Goal: Find specific page/section: Find specific page/section

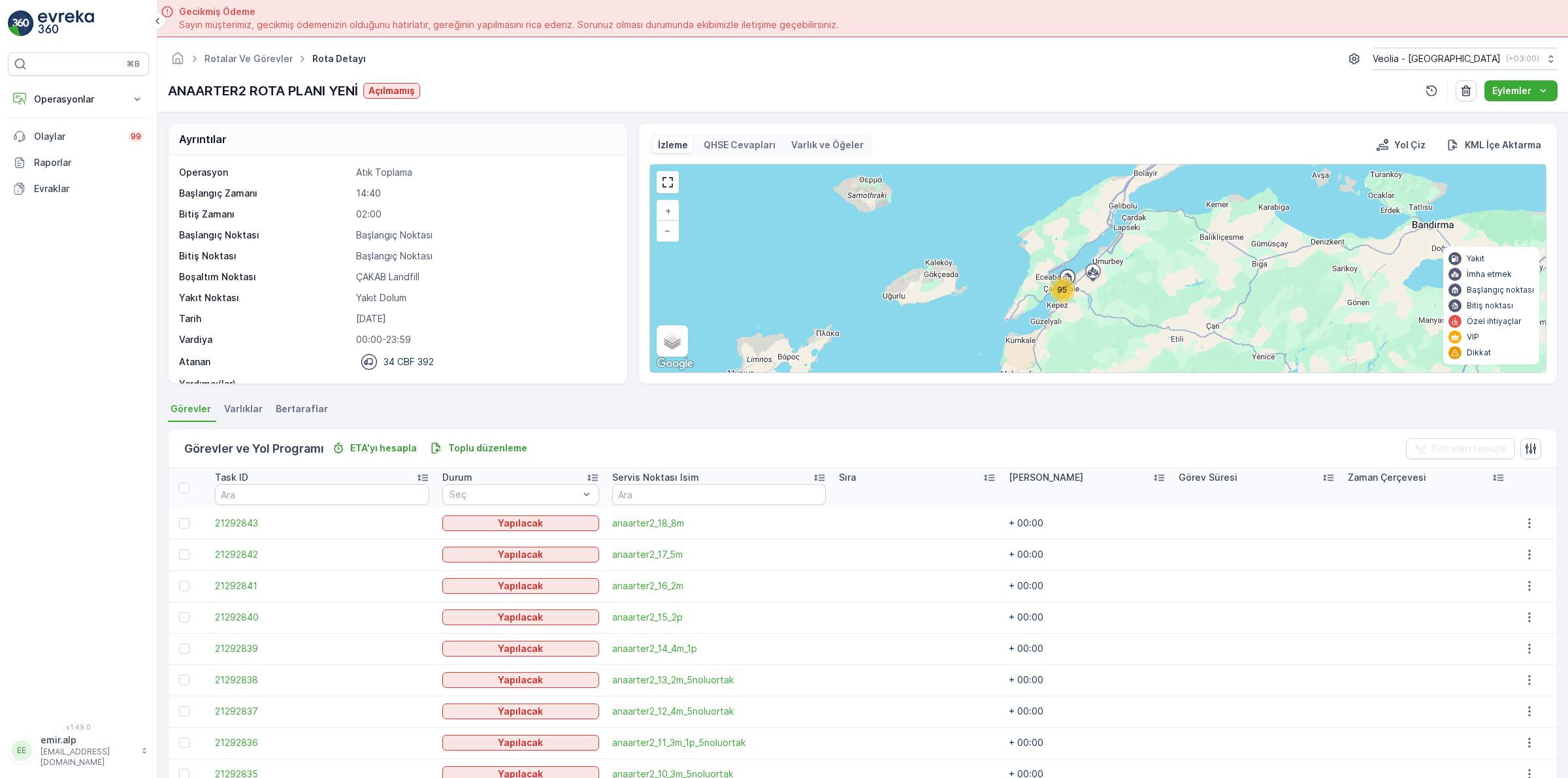
click at [60, 17] on img at bounding box center [66, 23] width 56 height 27
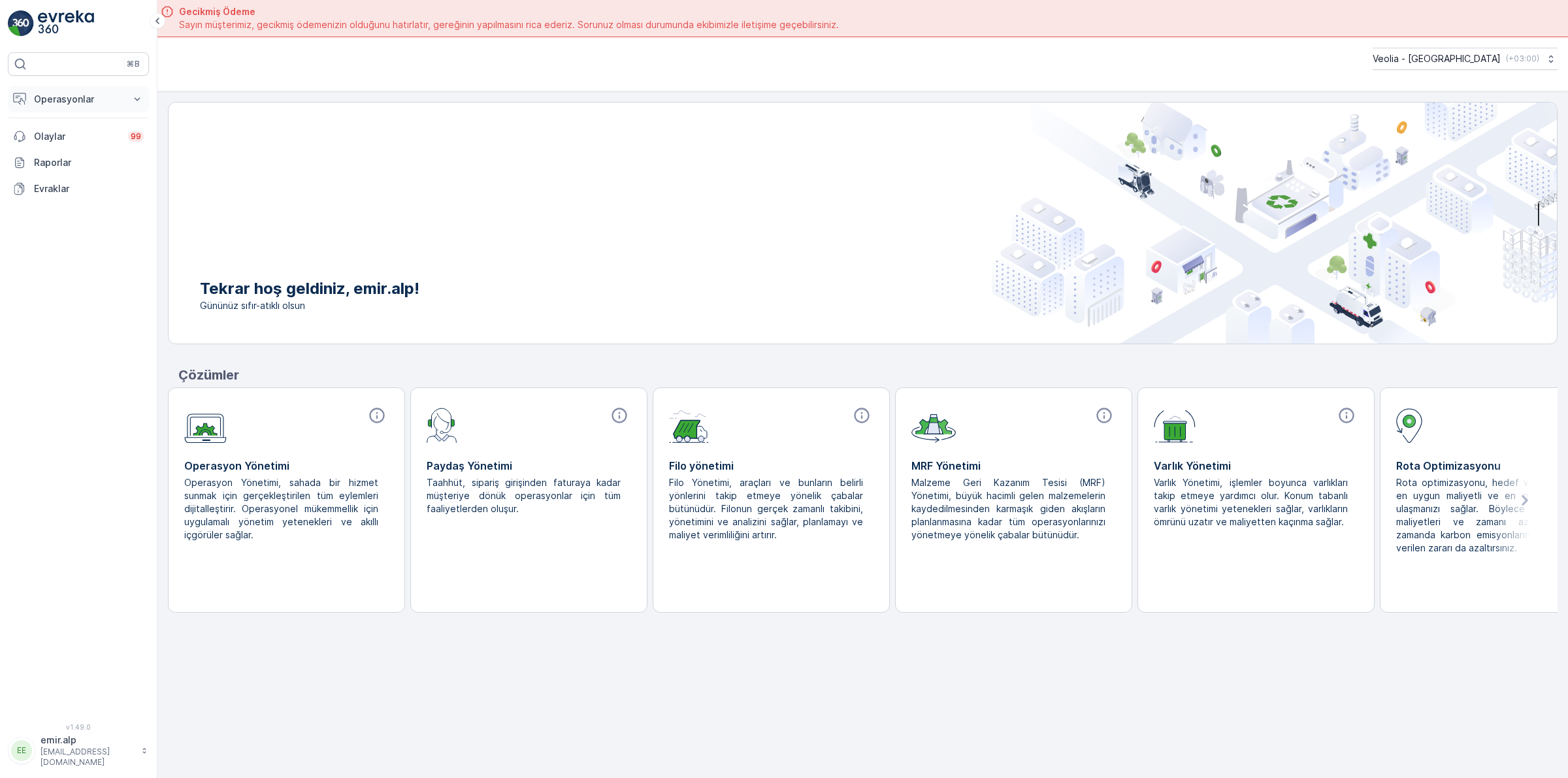
click at [129, 95] on button "Operasyonlar" at bounding box center [78, 99] width 141 height 27
click at [70, 164] on p "Rotalar & Görevler" at bounding box center [73, 158] width 81 height 13
